Goal: Task Accomplishment & Management: Use online tool/utility

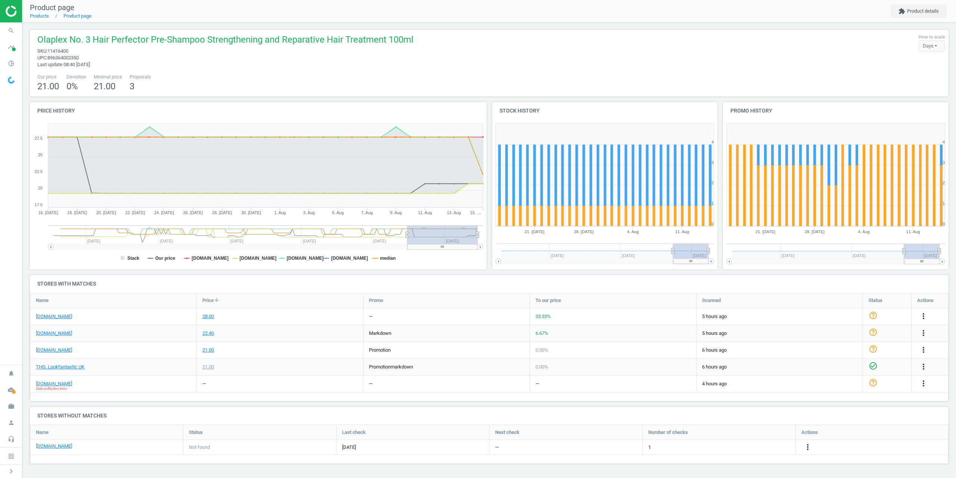
click at [929, 381] on div "more_vert" at bounding box center [924, 384] width 15 height 10
click at [923, 380] on icon "more_vert" at bounding box center [923, 383] width 9 height 9
click at [849, 398] on link "Edit URL/product option" at bounding box center [865, 401] width 102 height 12
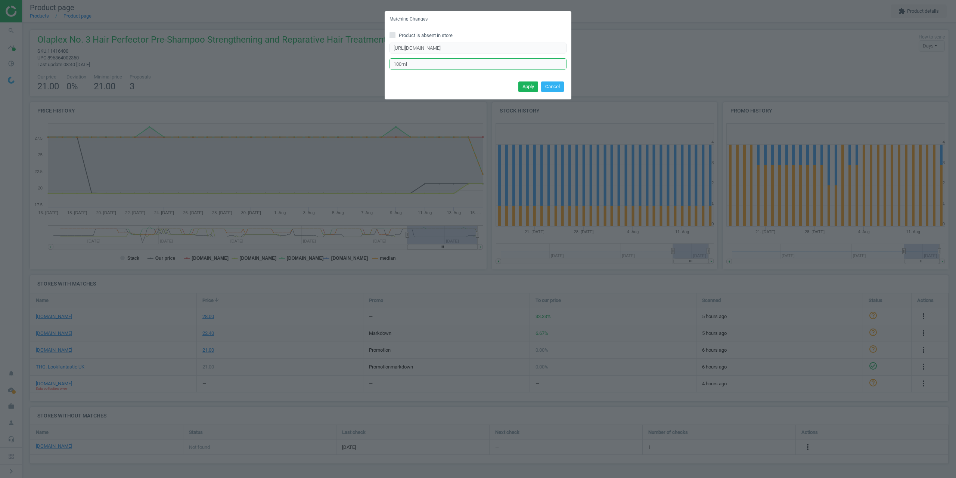
drag, startPoint x: 414, startPoint y: 65, endPoint x: 348, endPoint y: 63, distance: 66.1
click at [348, 63] on div "Matching Changes Product is absent in store https://www.beautybay.com/p/olaplex…" at bounding box center [478, 239] width 956 height 478
click at [527, 83] on button "Apply" at bounding box center [528, 86] width 20 height 10
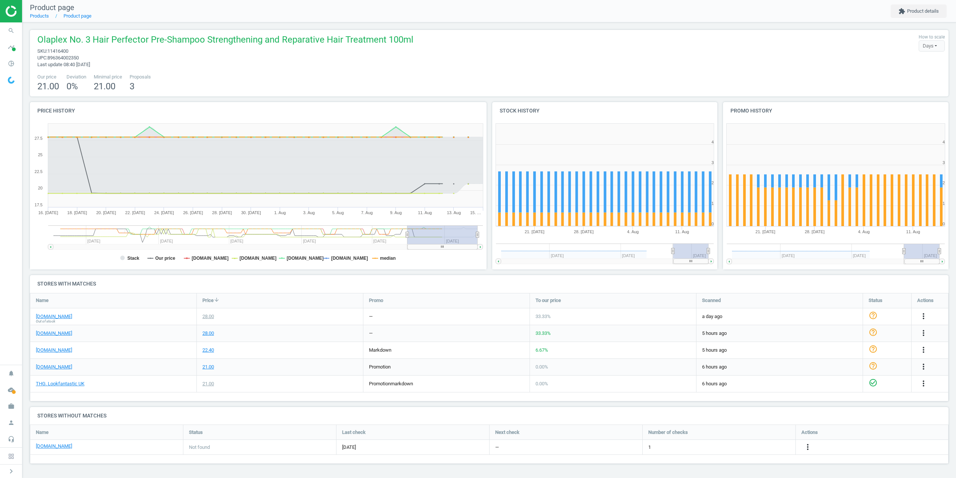
click at [57, 50] on span "11416400" at bounding box center [57, 51] width 21 height 6
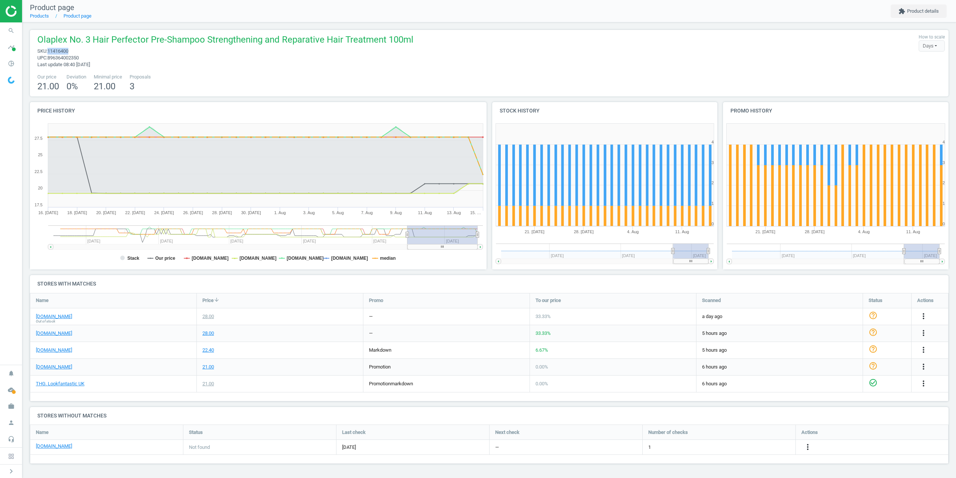
copy span "11416400"
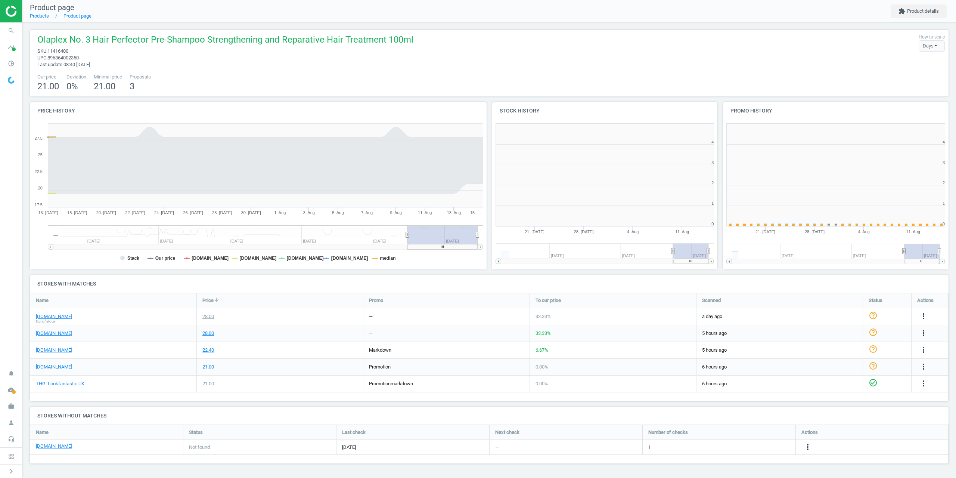
scroll to position [161, 237]
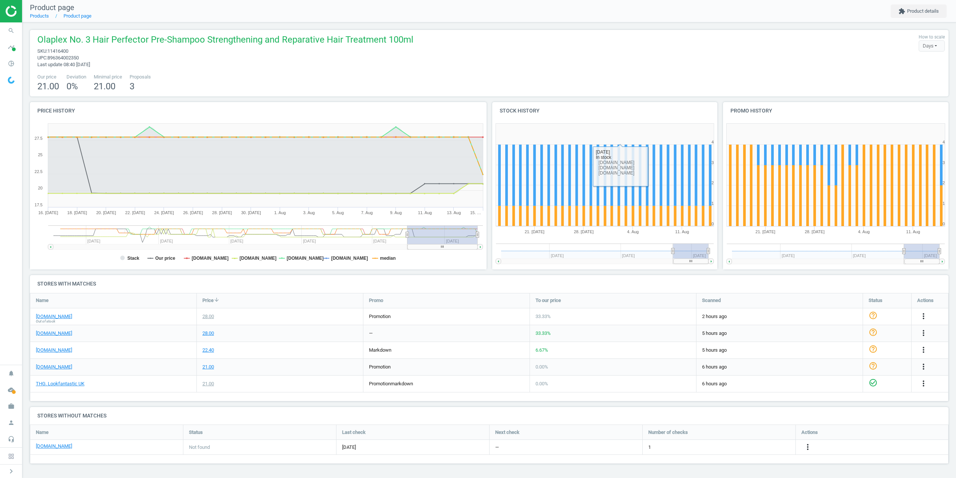
click at [539, 13] on nav "Product page Products Product page extension Product details" at bounding box center [488, 11] width 933 height 22
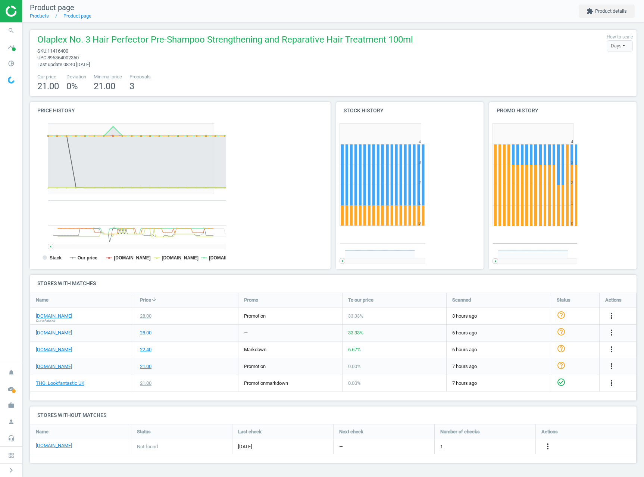
scroll to position [51, 619]
